Goal: Browse casually

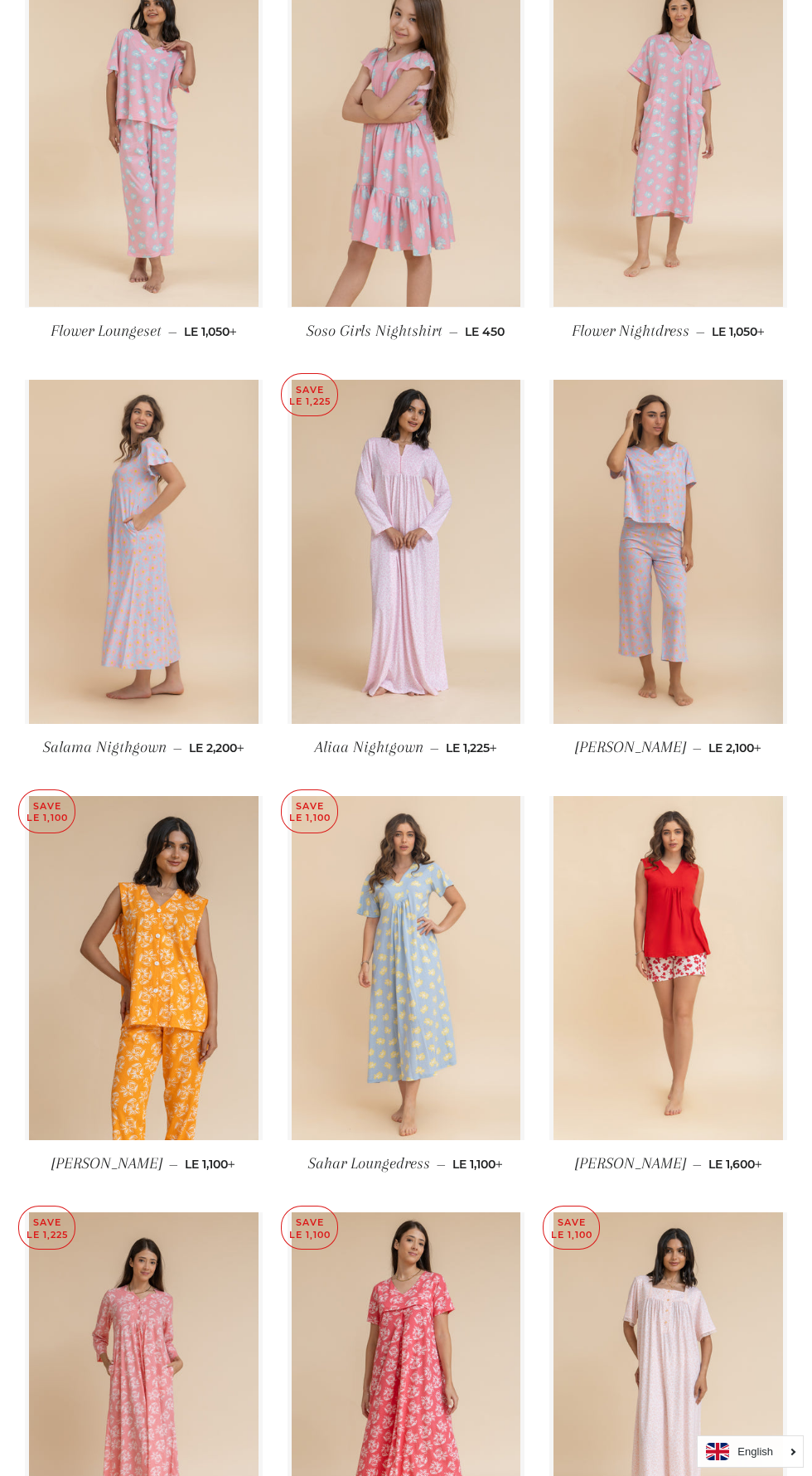
scroll to position [3385, 0]
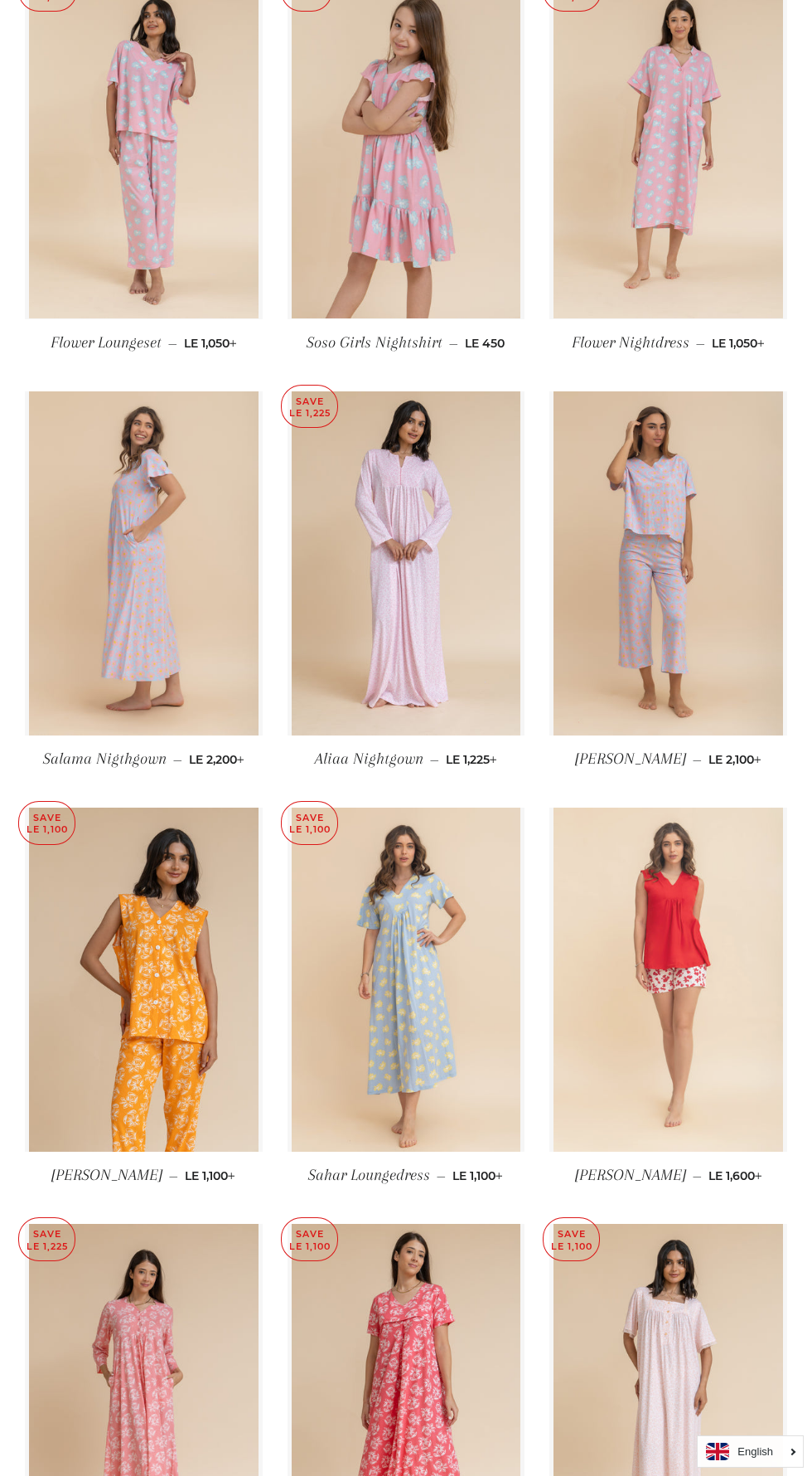
click at [695, 1073] on img at bounding box center [668, 979] width 229 height 344
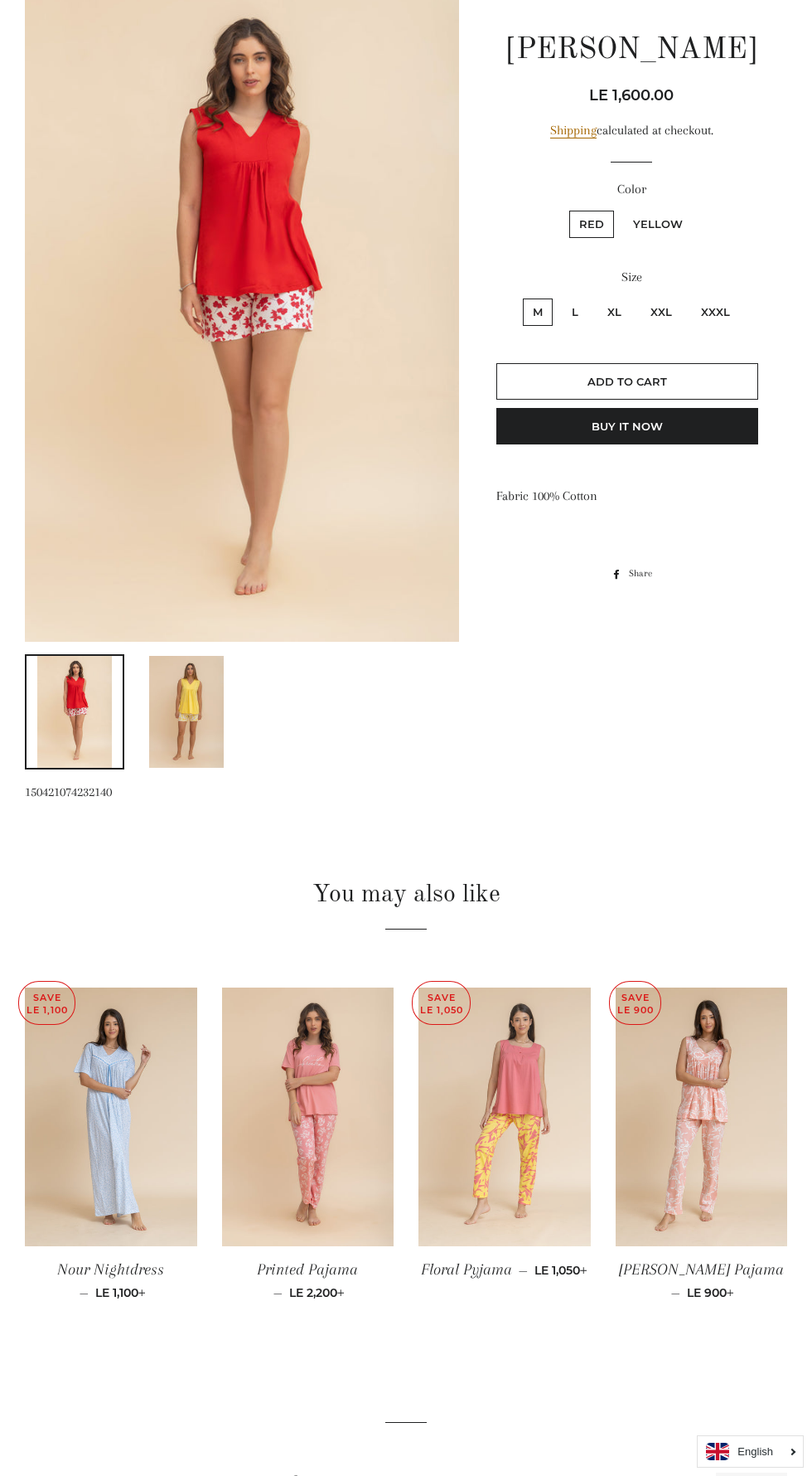
click at [529, 1142] on img at bounding box center [505, 1116] width 172 height 258
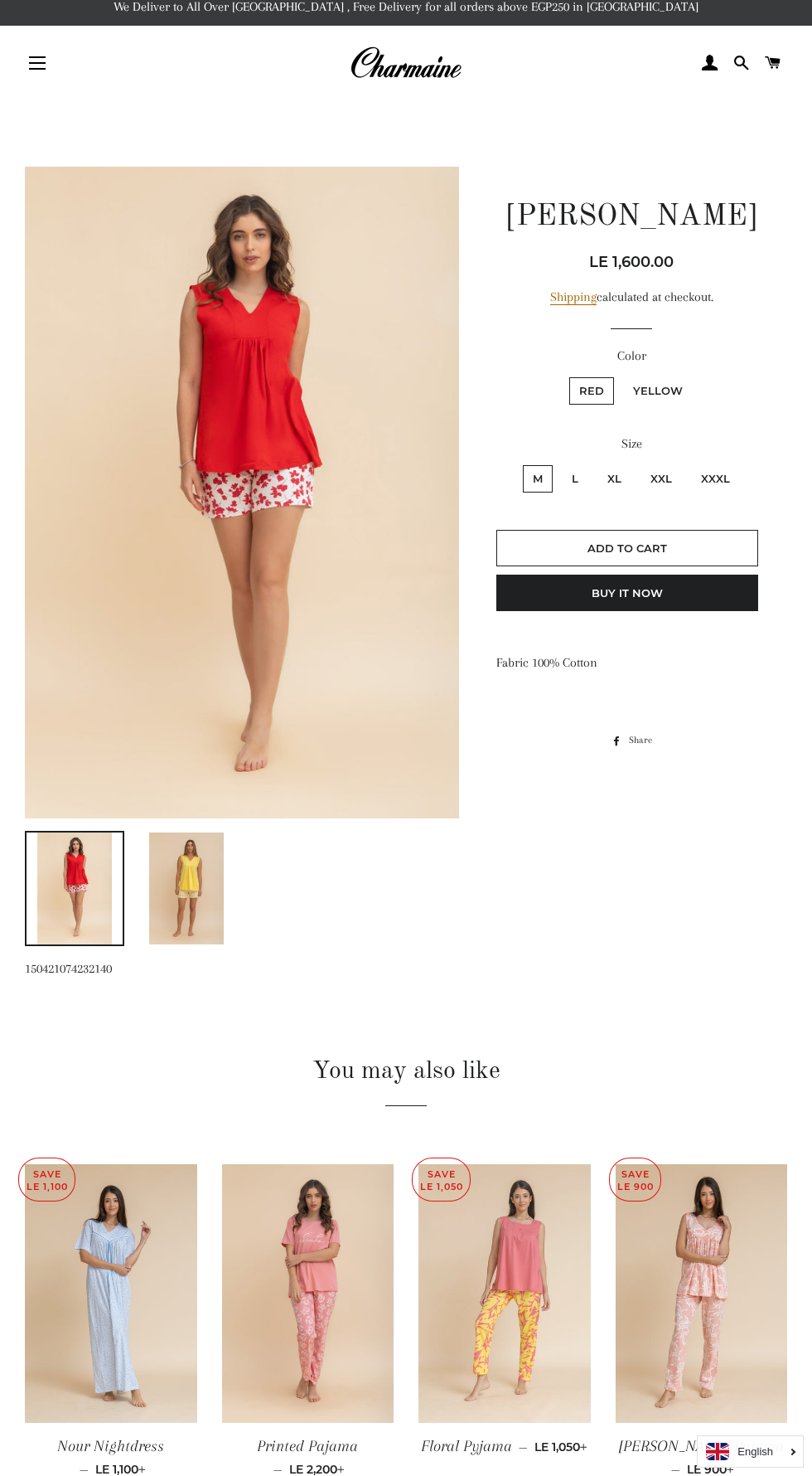
scroll to position [314, 0]
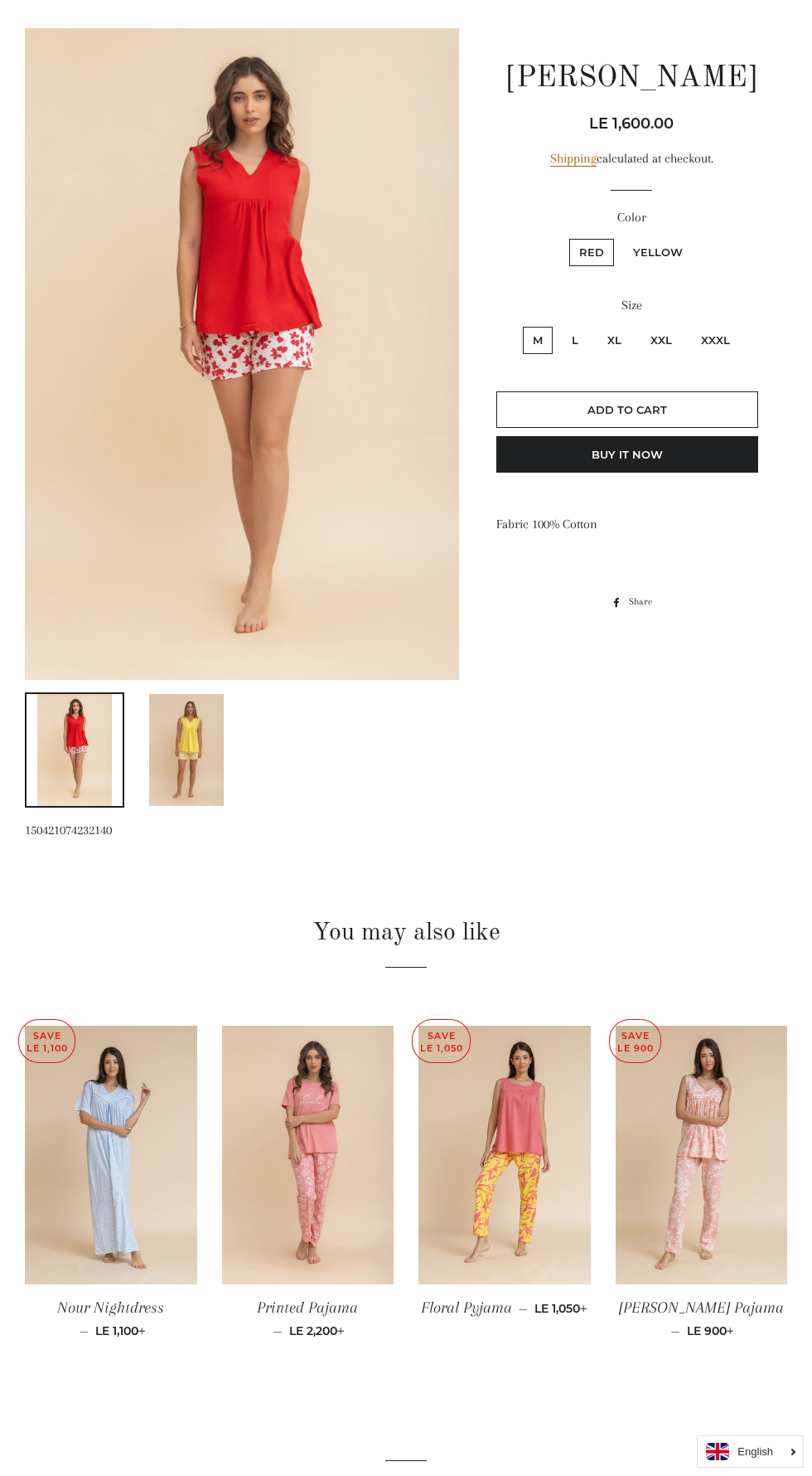
scroll to position [154, 0]
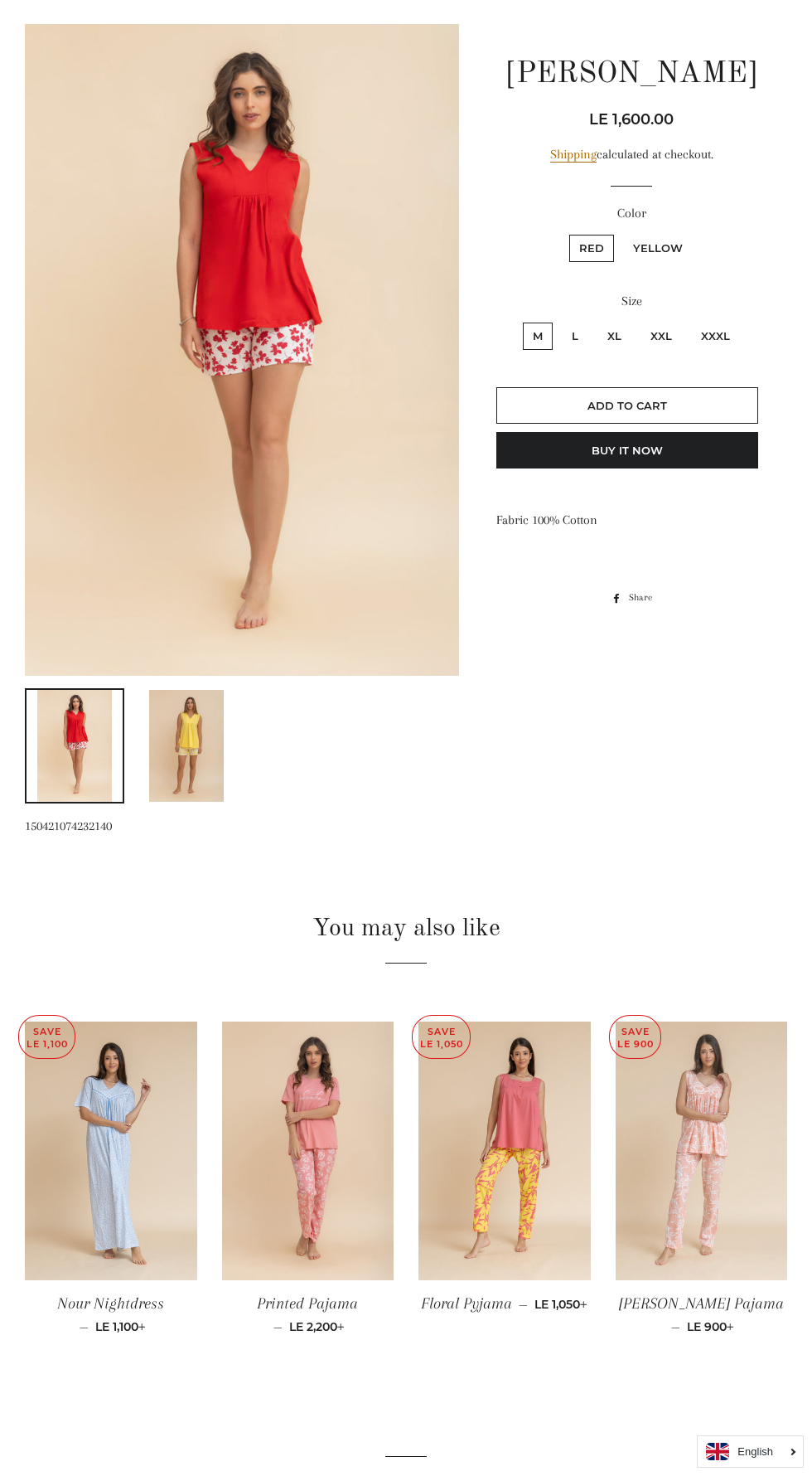
click at [715, 1152] on img at bounding box center [702, 1150] width 172 height 258
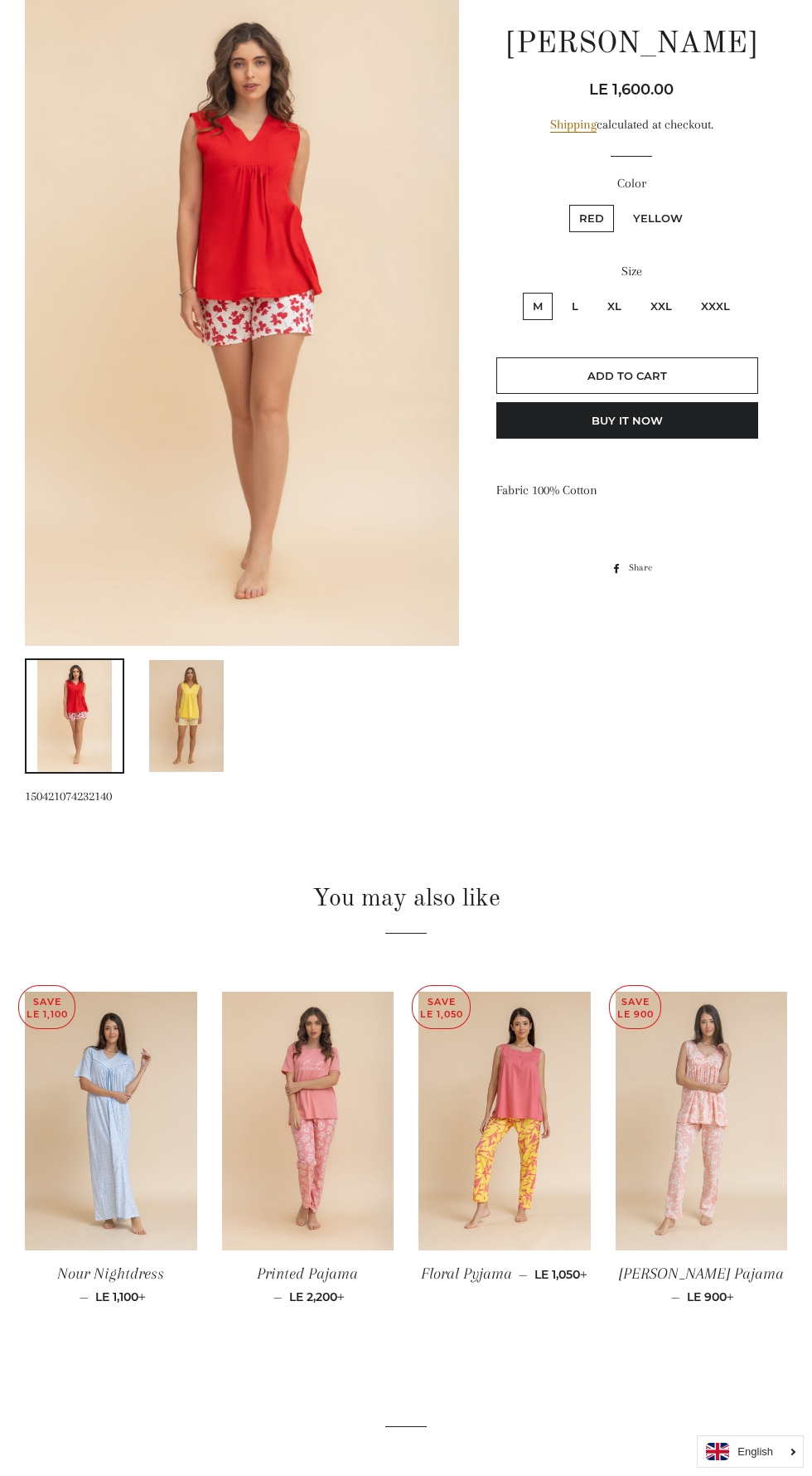
scroll to position [314, 0]
